Goal: Use online tool/utility: Utilize a website feature to perform a specific function

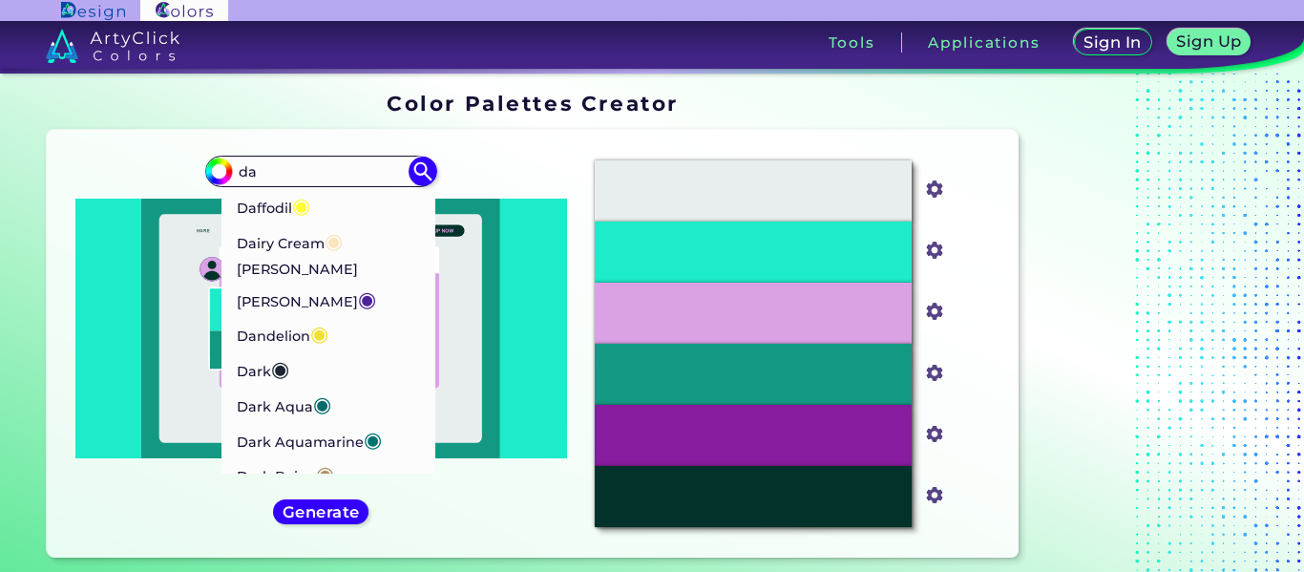
type input "d"
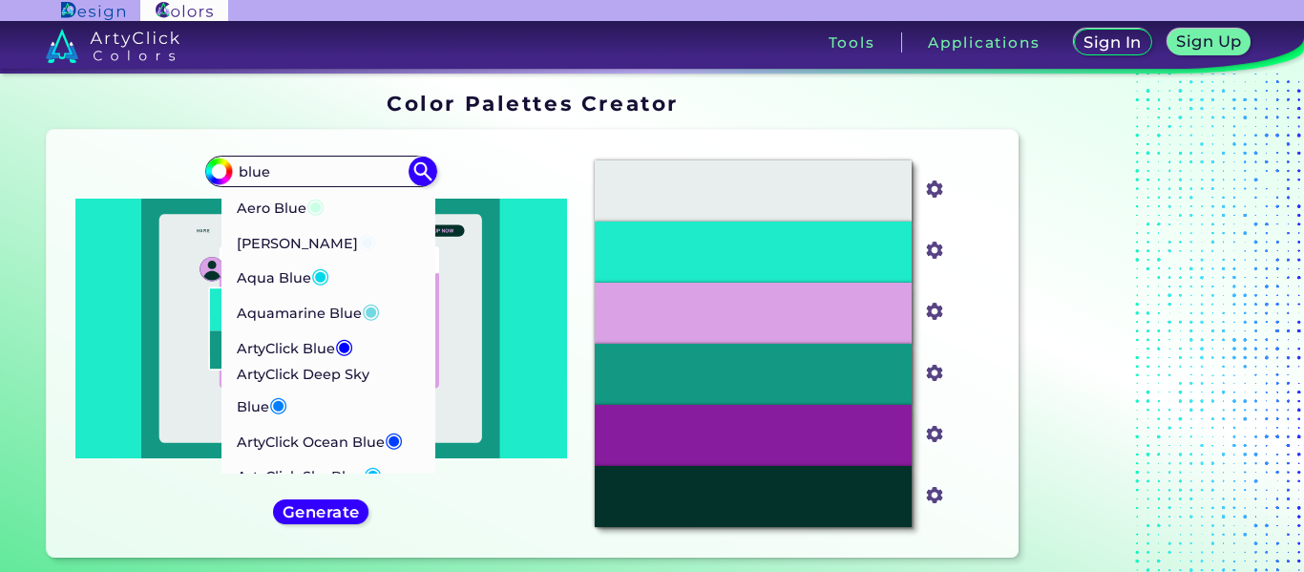
type input "blue"
type input "#000000"
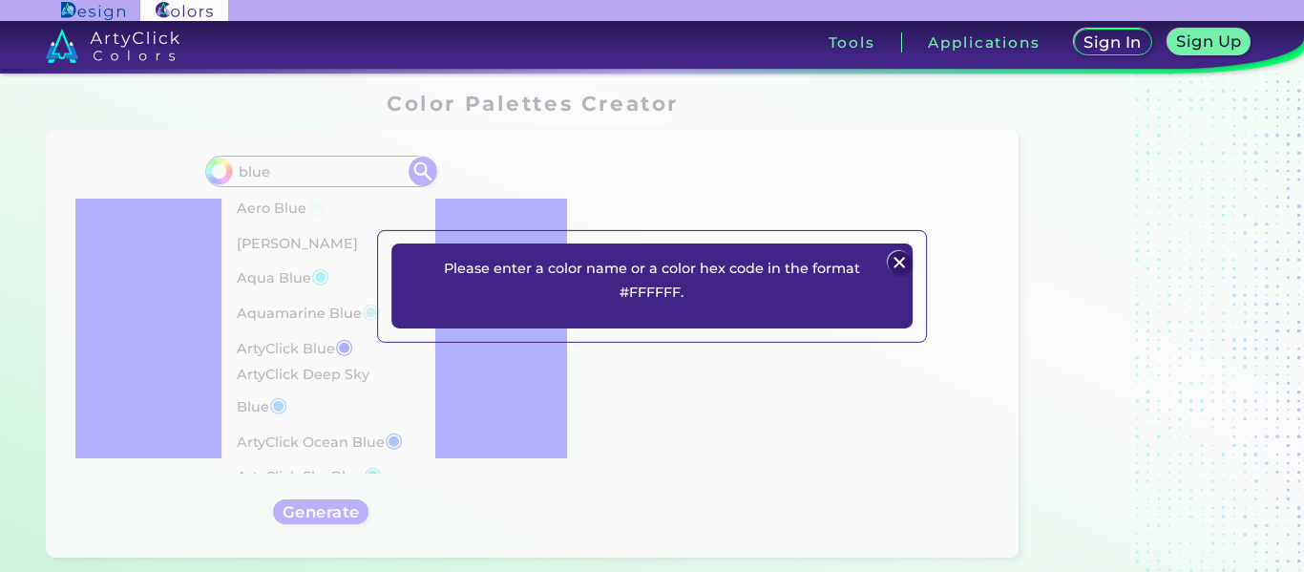
click at [304, 35] on link at bounding box center [245, 45] width 491 height 49
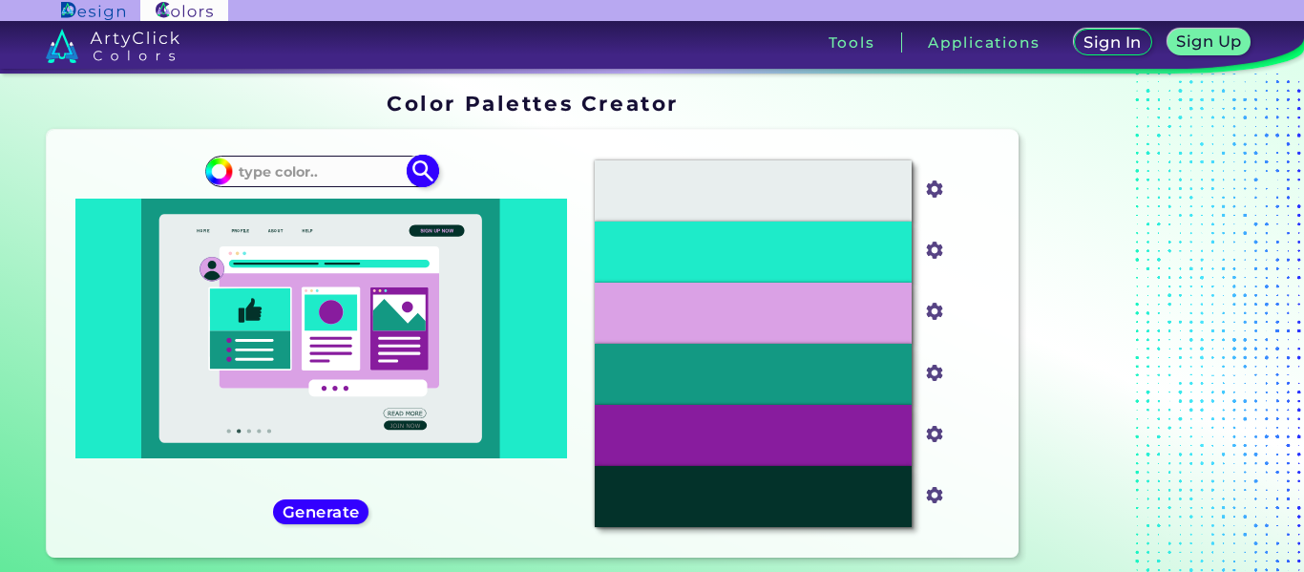
click at [313, 184] on input at bounding box center [321, 171] width 178 height 26
paste input "(#145289"
drag, startPoint x: 246, startPoint y: 191, endPoint x: 228, endPoint y: 196, distance: 18.8
click at [232, 184] on input "(#145289" at bounding box center [321, 171] width 178 height 26
type input "145289"
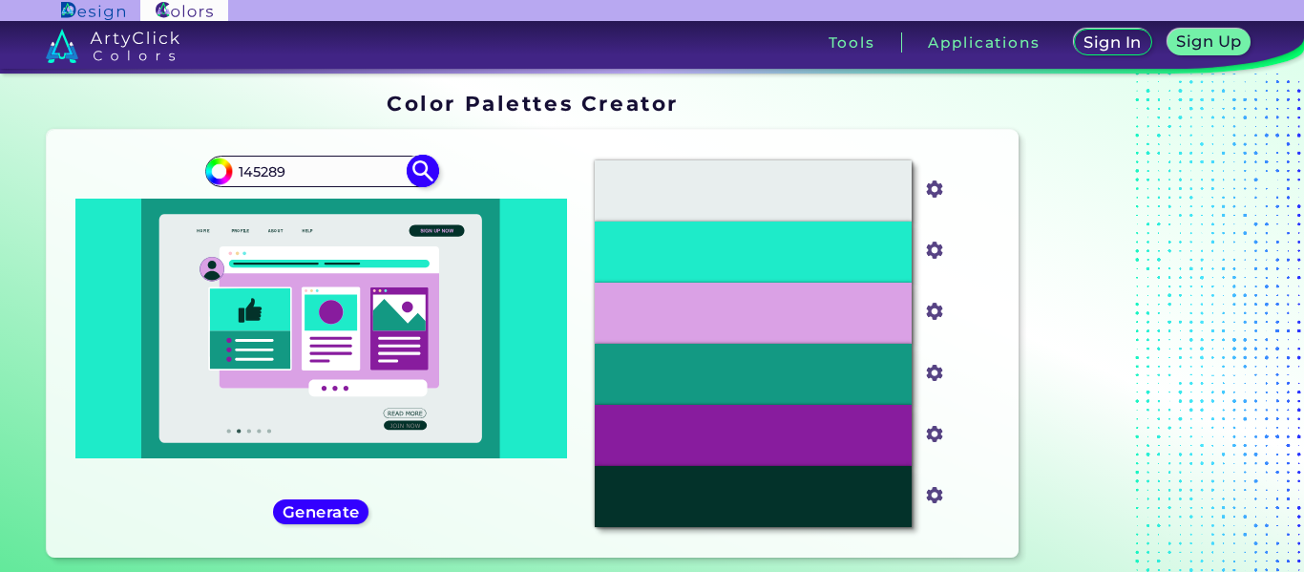
type input "#000000"
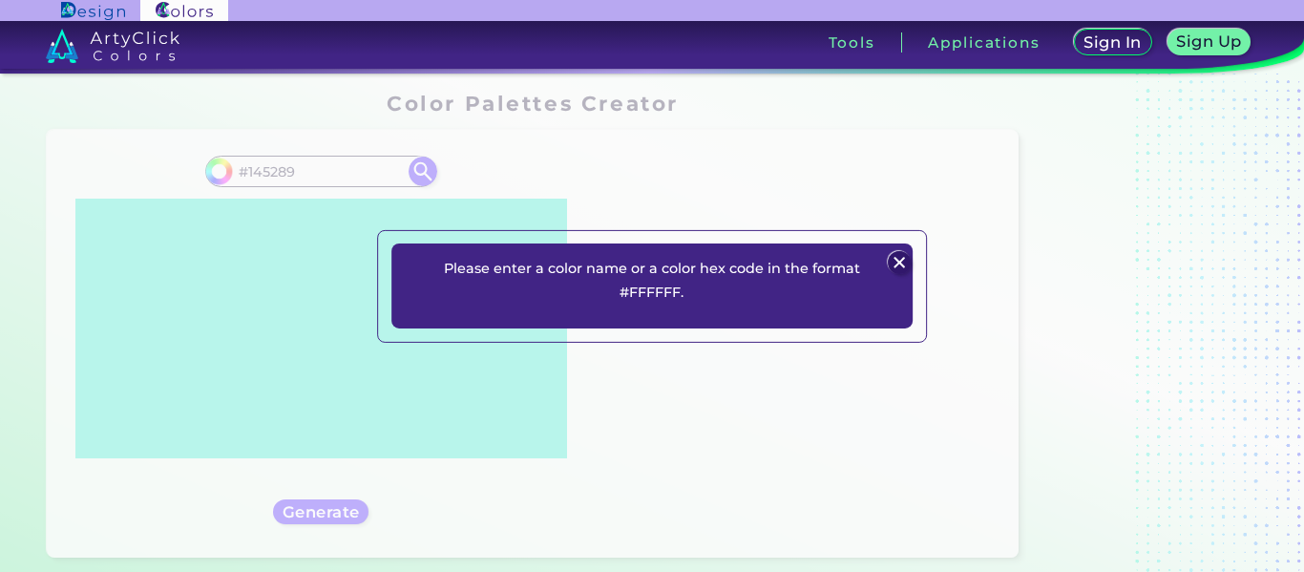
type input "#145289"
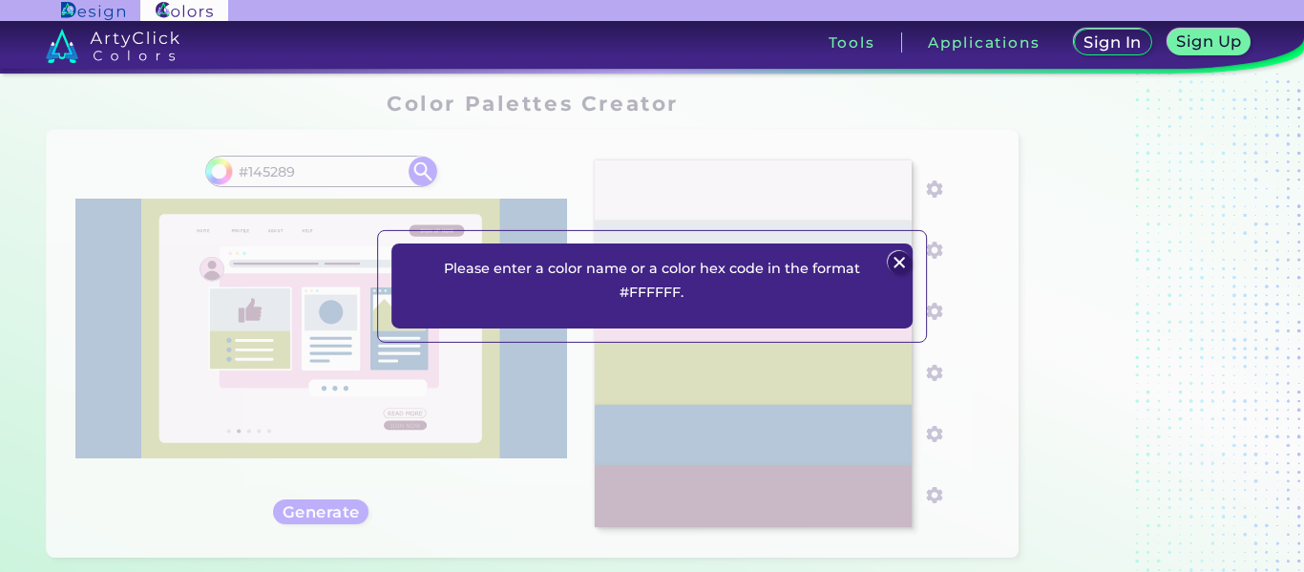
click at [905, 258] on img at bounding box center [900, 262] width 23 height 23
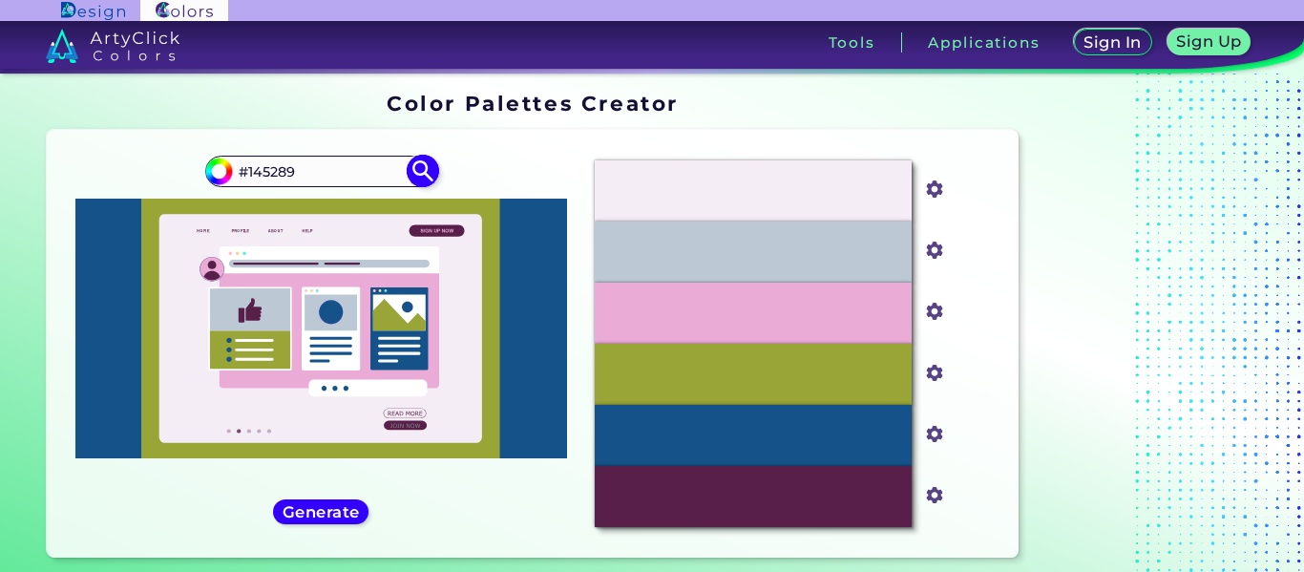
click at [437, 188] on img at bounding box center [422, 171] width 33 height 33
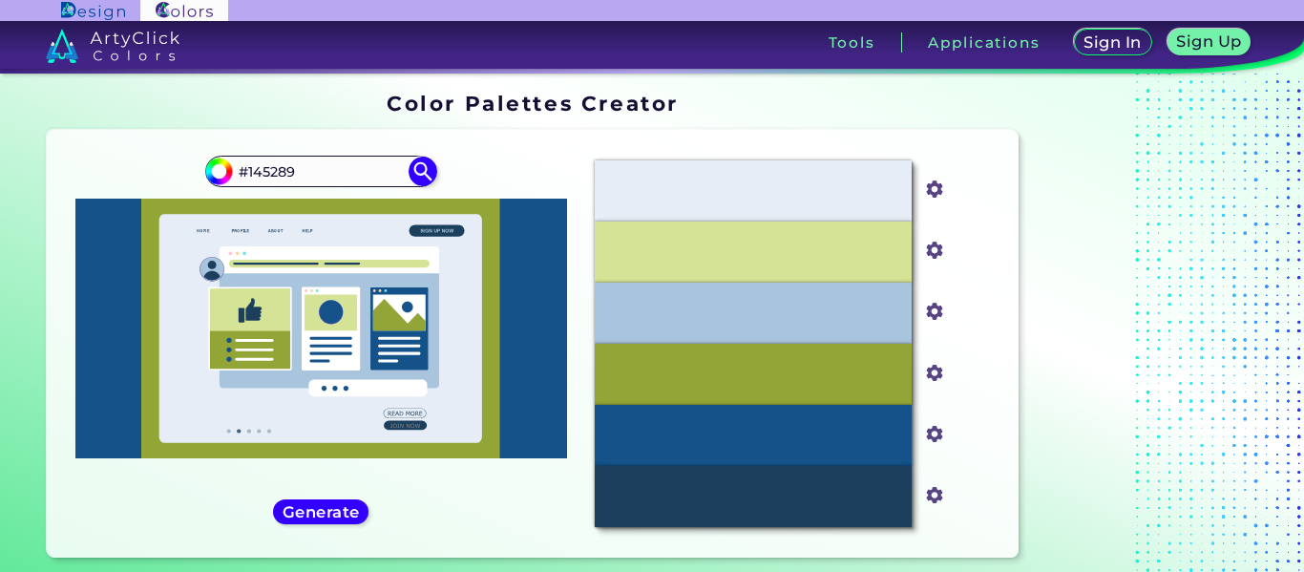
scroll to position [286, 0]
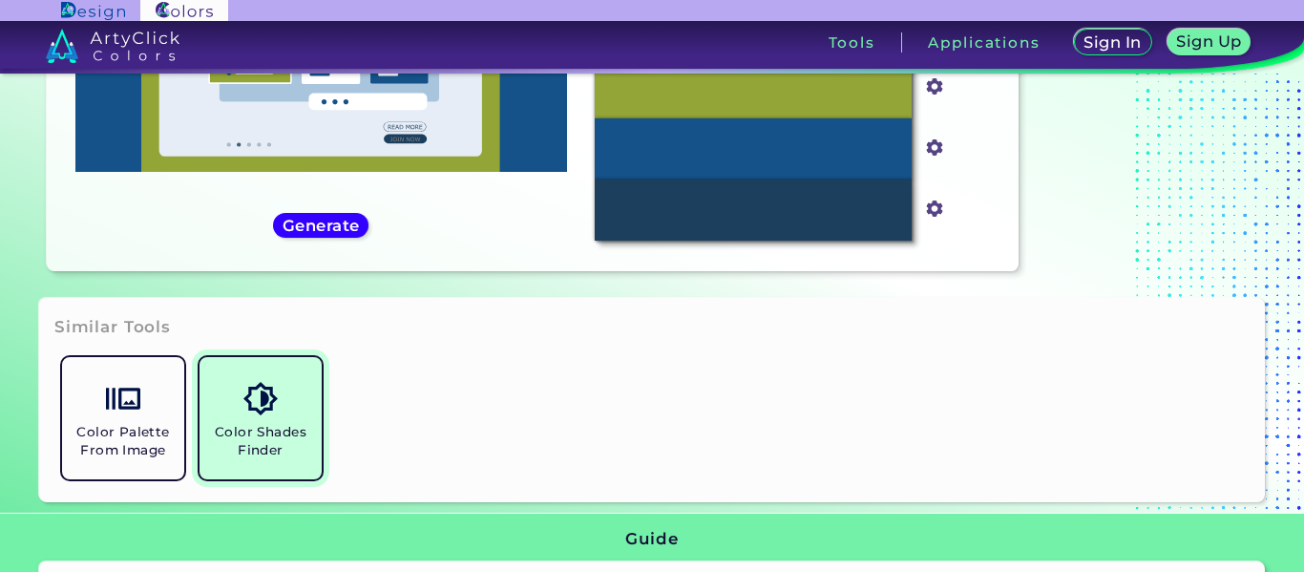
click at [277, 415] on img at bounding box center [259, 398] width 33 height 33
